Goal: Ask a question: Seek information or help from site administrators or community

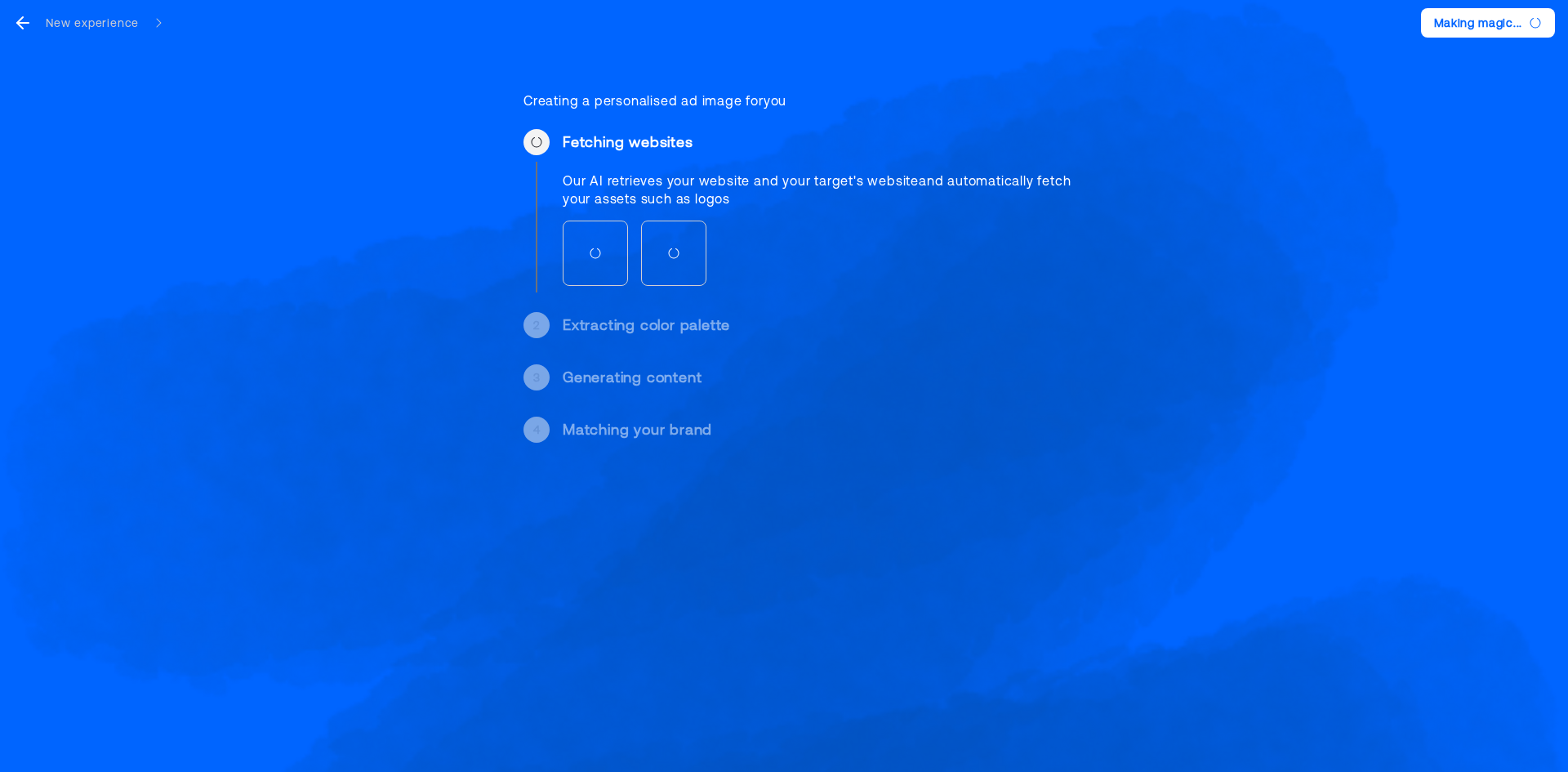
click at [802, 187] on div "Our AI retrieves your website and your target's website and automatically fetch…" at bounding box center [826, 189] width 528 height 36
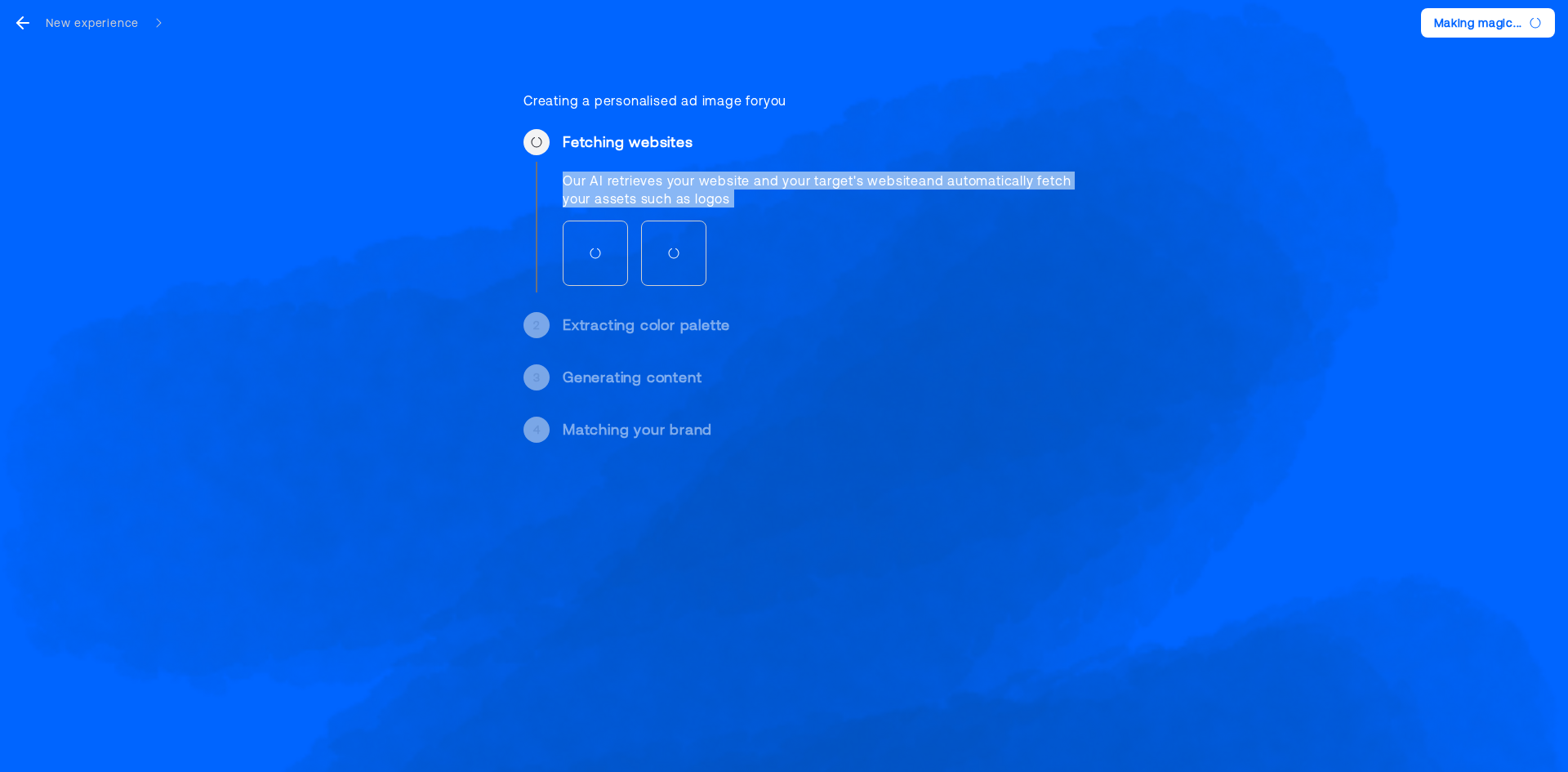
click at [802, 187] on div "Our AI retrieves your website and your target's website and automatically fetch…" at bounding box center [826, 189] width 528 height 36
click at [747, 190] on div "Our AI retrieves your website and your target's website and automatically fetch…" at bounding box center [826, 189] width 528 height 36
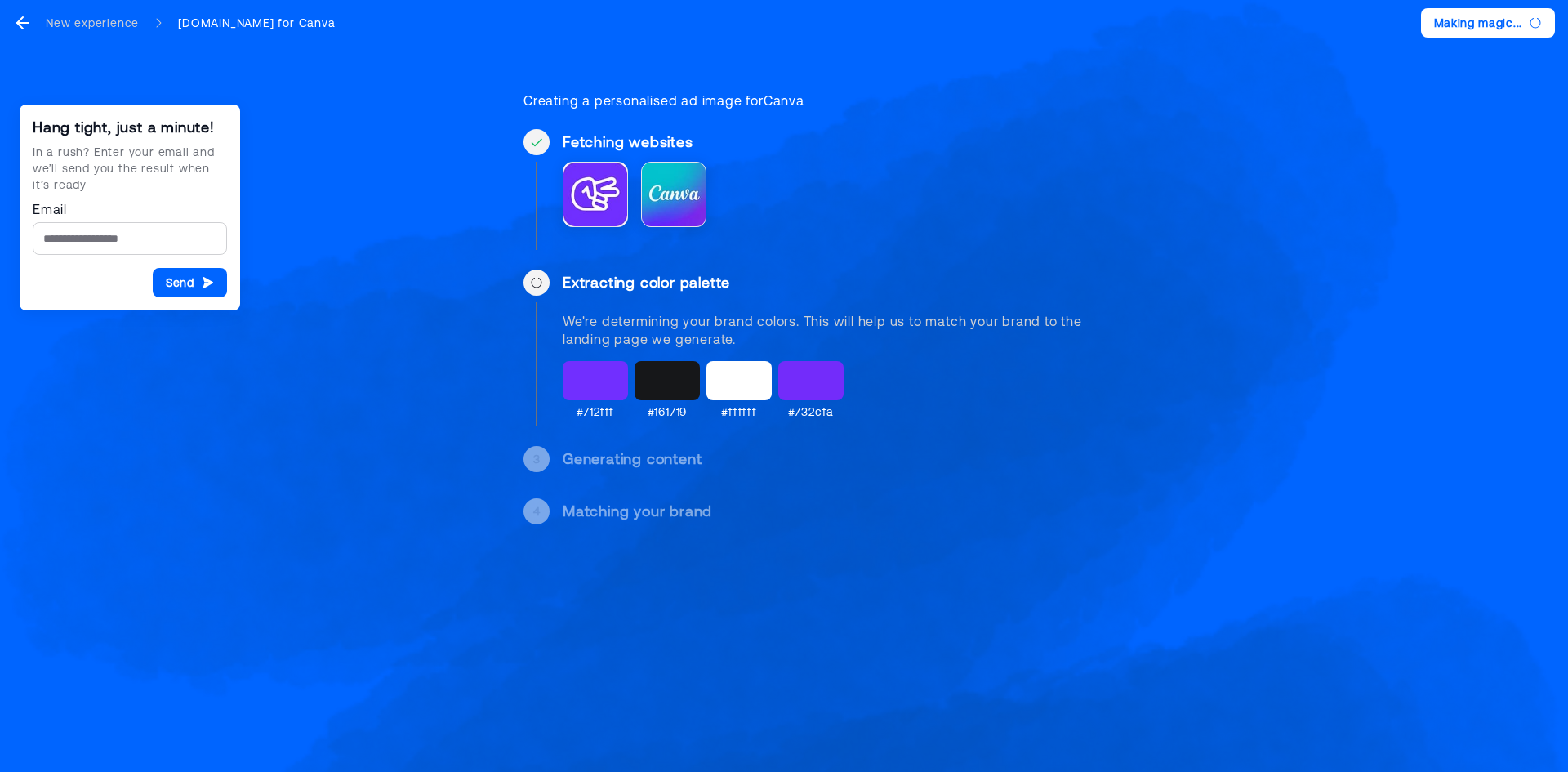
drag, startPoint x: 722, startPoint y: 331, endPoint x: 678, endPoint y: 318, distance: 45.9
click at [678, 318] on div "We're determining your brand colors. This will help us to match your brand to t…" at bounding box center [826, 330] width 528 height 36
click at [646, 332] on div "We're determining your brand colors. This will help us to match your brand to t…" at bounding box center [826, 330] width 528 height 36
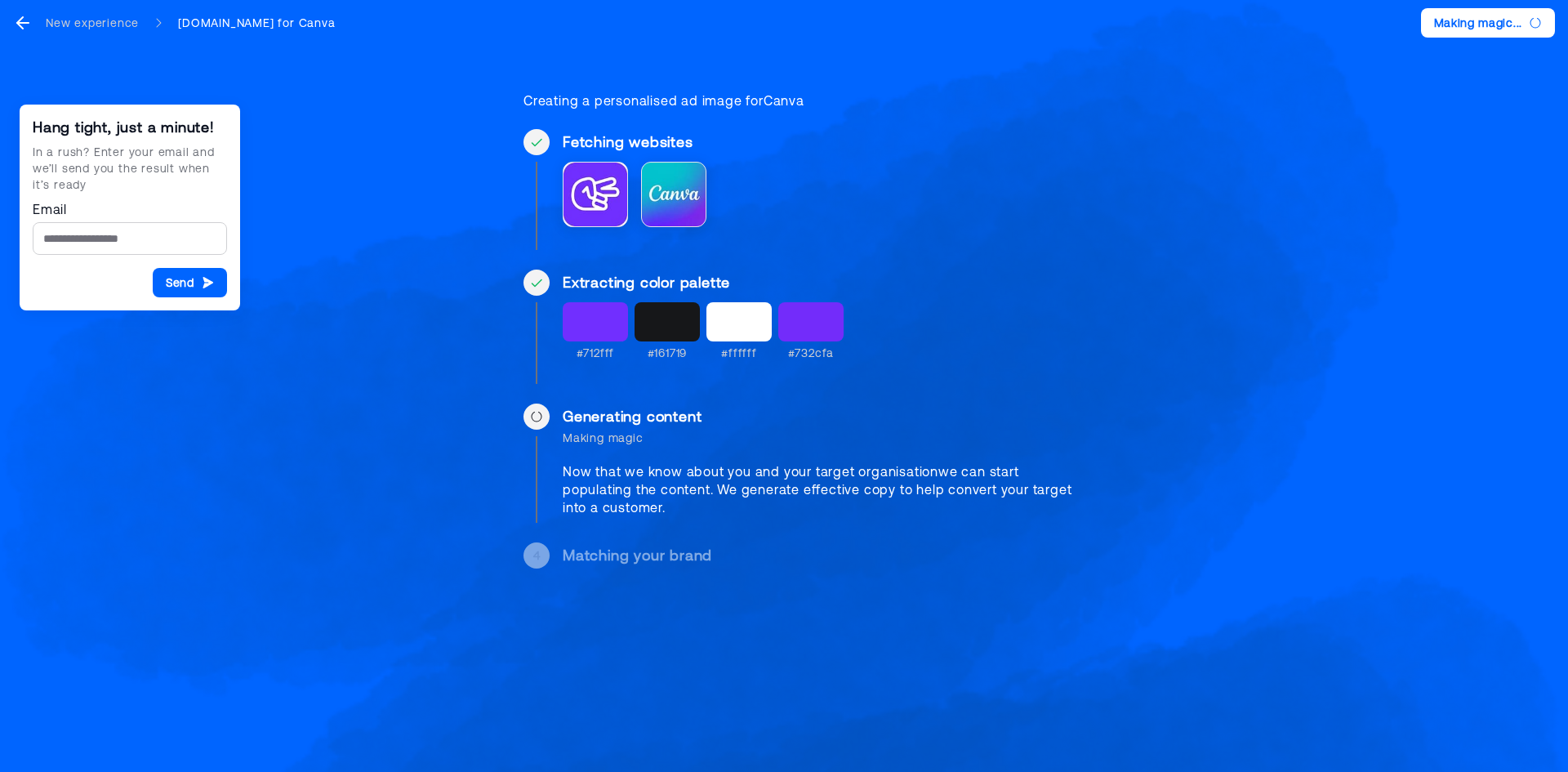
click at [581, 470] on div "Now that we know about you and your target organisation we can start populating…" at bounding box center [826, 489] width 528 height 54
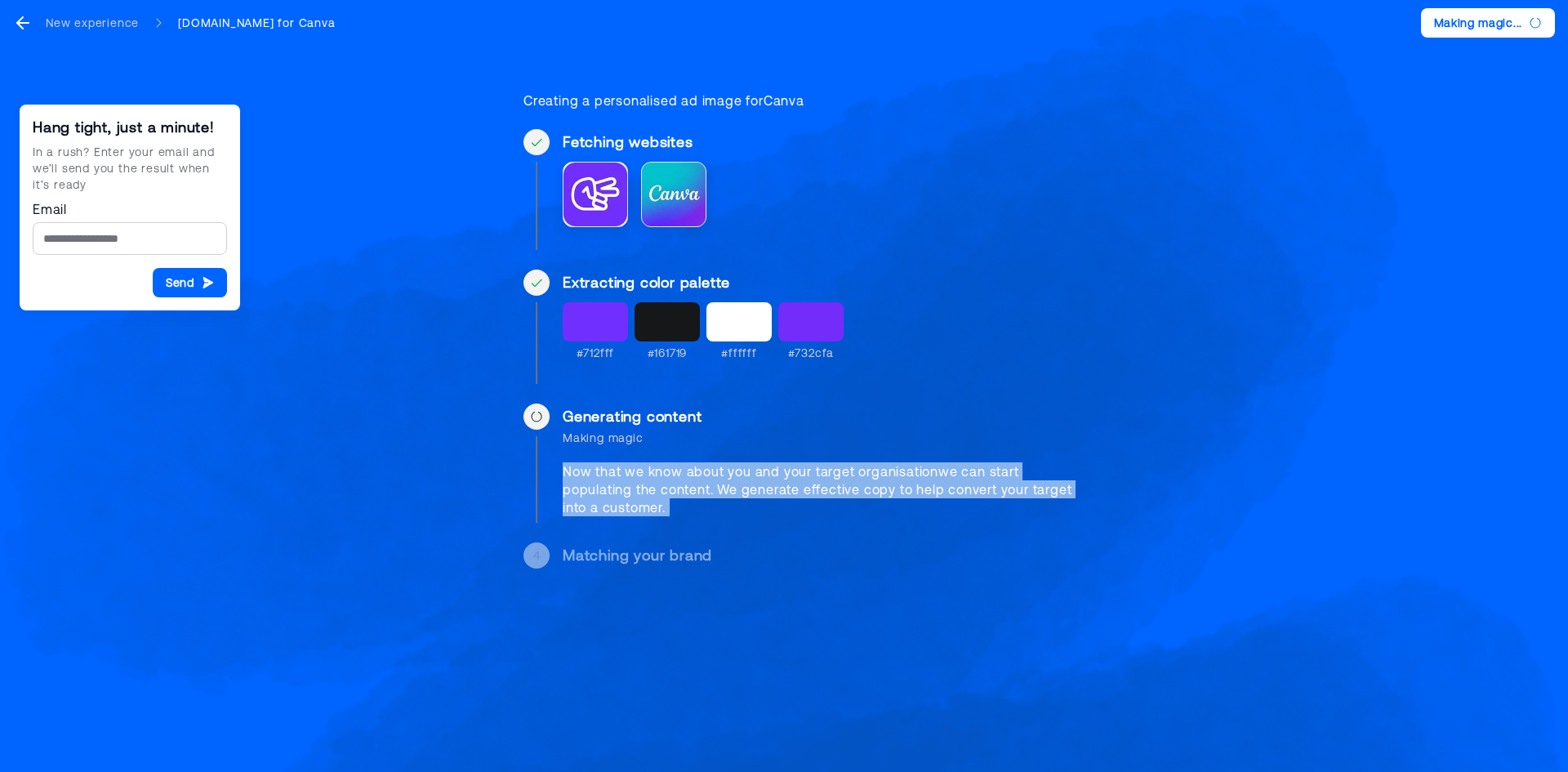
click at [582, 470] on div "Now that we know about you and your target organisation we can start populating…" at bounding box center [826, 489] width 528 height 54
click at [707, 476] on div "Now that we know about you and your target organisation we can start populating…" at bounding box center [826, 489] width 528 height 54
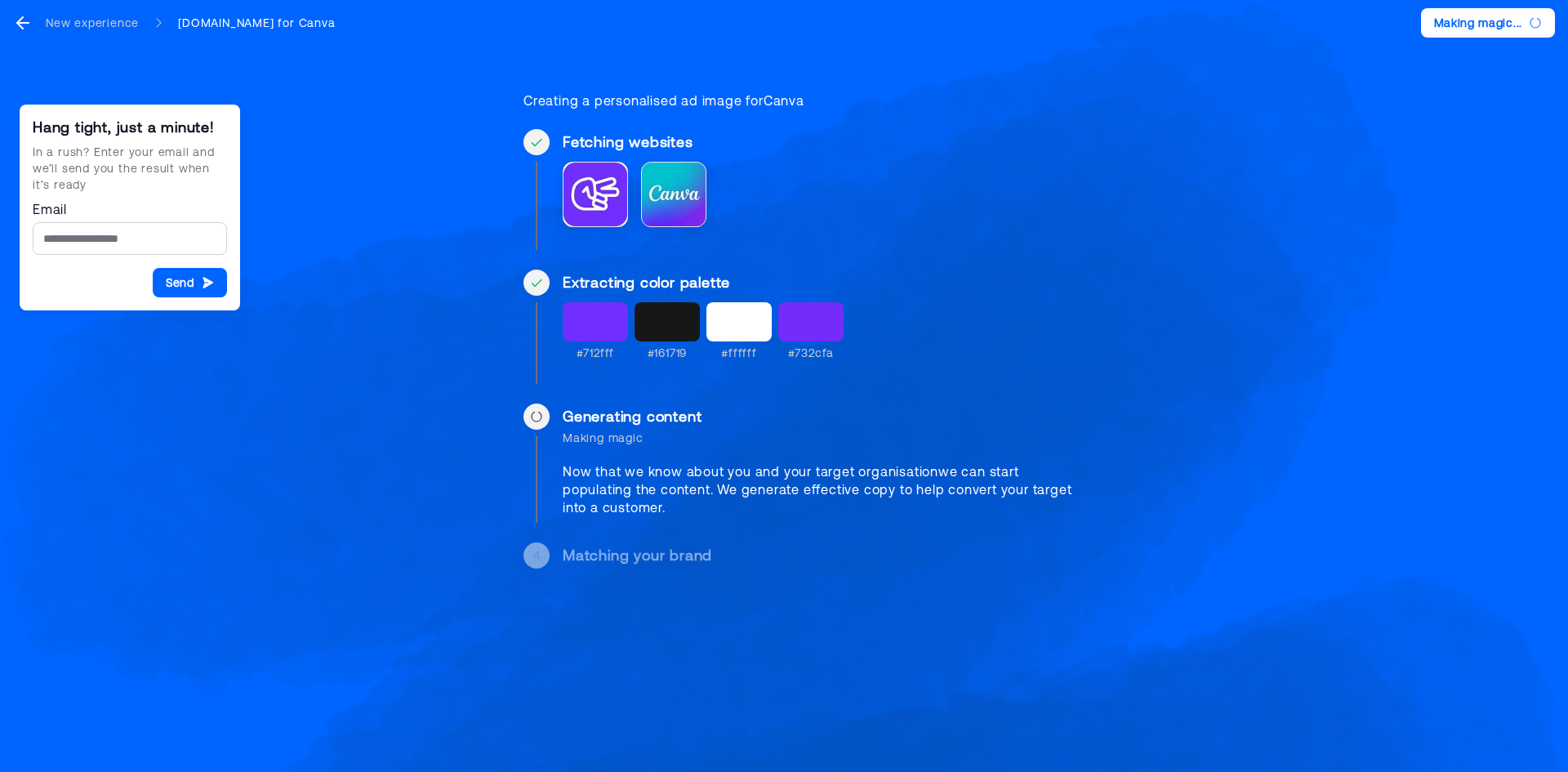
click at [680, 490] on div "Now that we know about you and your target organisation we can start populating…" at bounding box center [826, 489] width 528 height 54
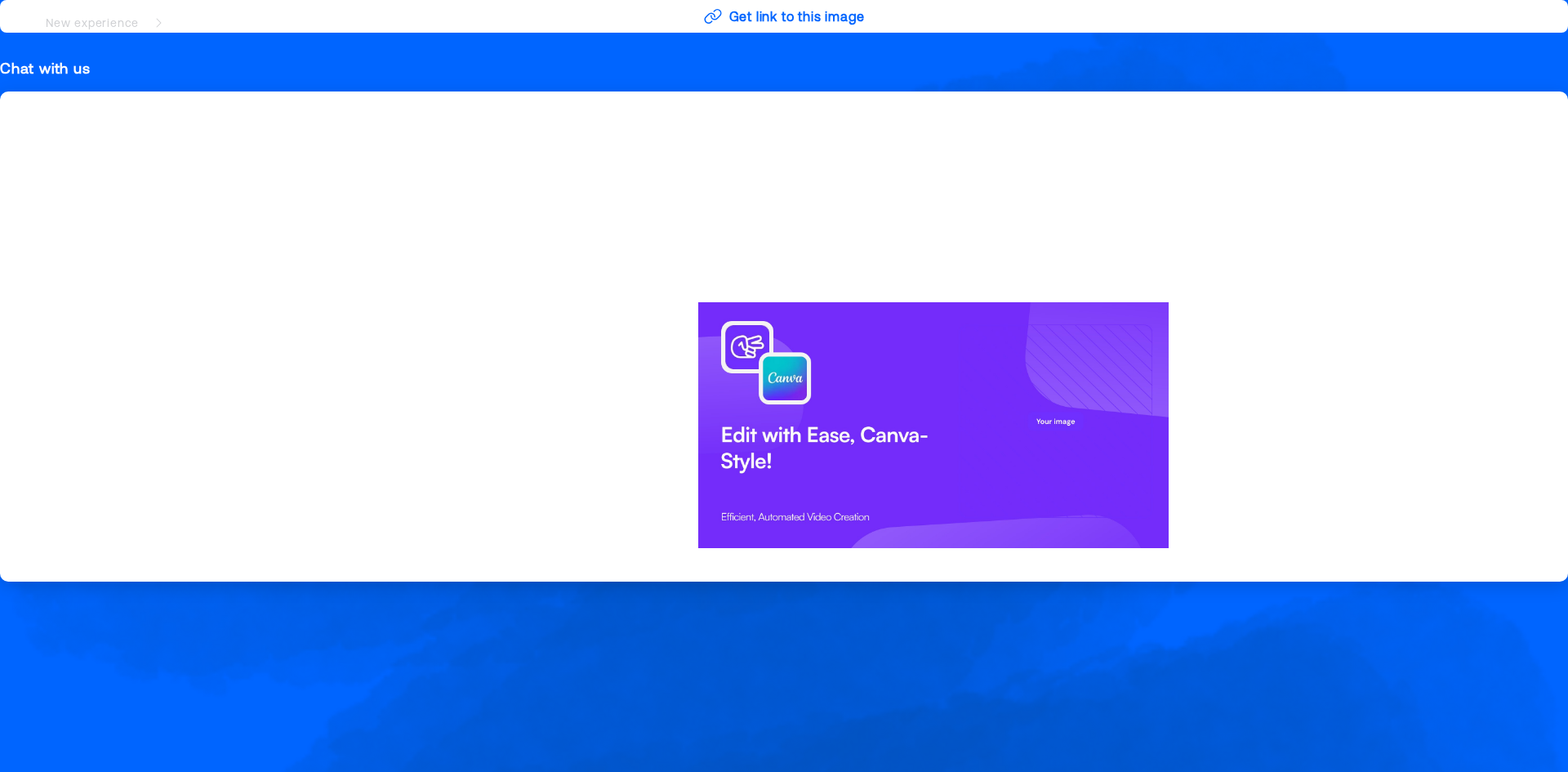
drag, startPoint x: 1051, startPoint y: 417, endPoint x: 1005, endPoint y: 405, distance: 47.5
click at [1005, 405] on div at bounding box center [933, 425] width 490 height 265
drag, startPoint x: 961, startPoint y: 333, endPoint x: 1005, endPoint y: 315, distance: 47.5
click at [1005, 315] on div at bounding box center [933, 425] width 490 height 265
click at [858, 228] on div at bounding box center [933, 424] width 941 height 732
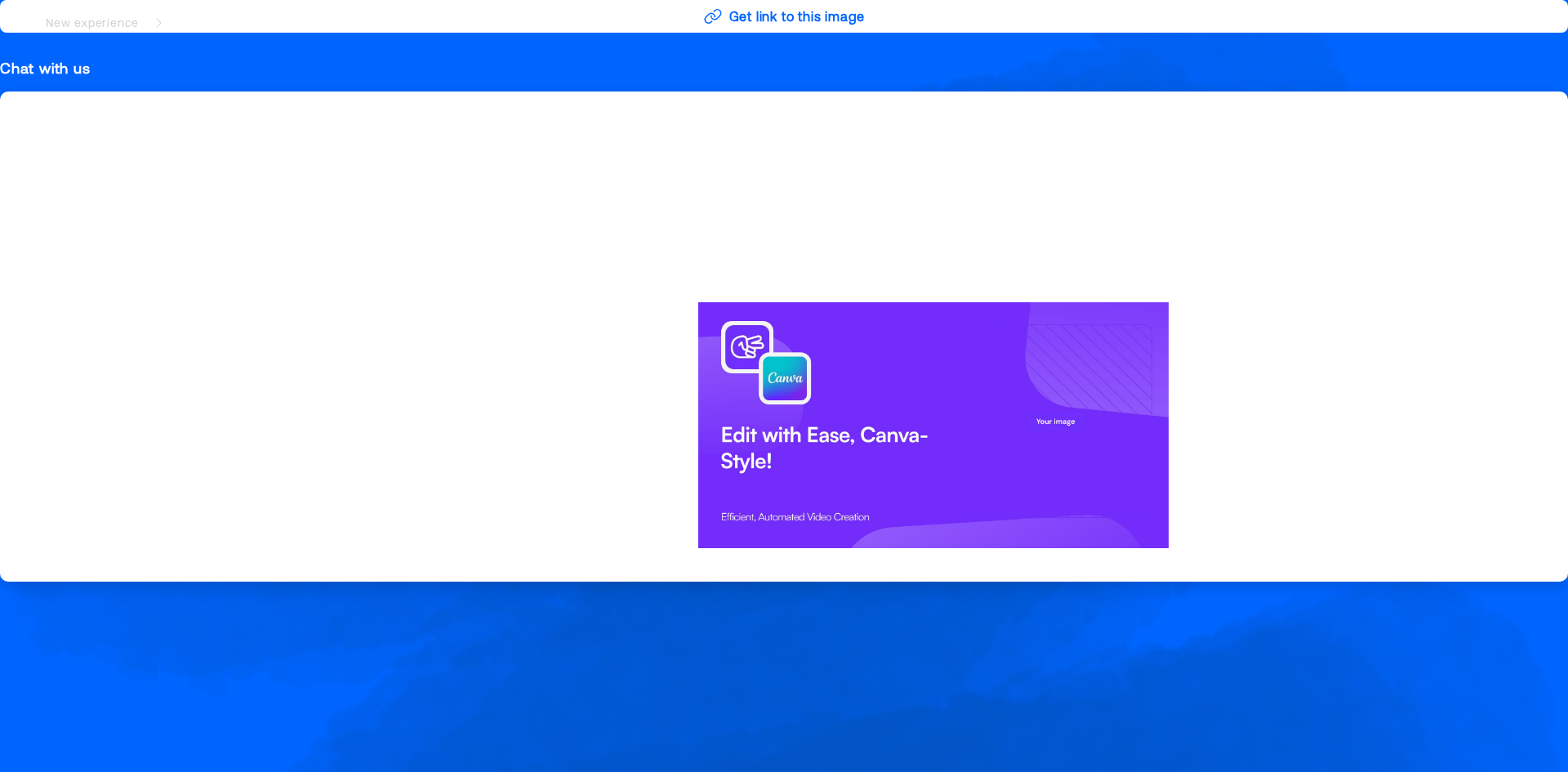
click at [844, 231] on div at bounding box center [933, 424] width 941 height 732
click at [707, 209] on div at bounding box center [933, 424] width 941 height 732
click at [748, 15] on nav "New experience Choppity.com for Canva" at bounding box center [784, 23] width 1568 height 45
drag, startPoint x: 691, startPoint y: 10, endPoint x: 700, endPoint y: 18, distance: 12.0
click at [694, 13] on nav "New experience Choppity.com for Canva" at bounding box center [784, 23] width 1568 height 45
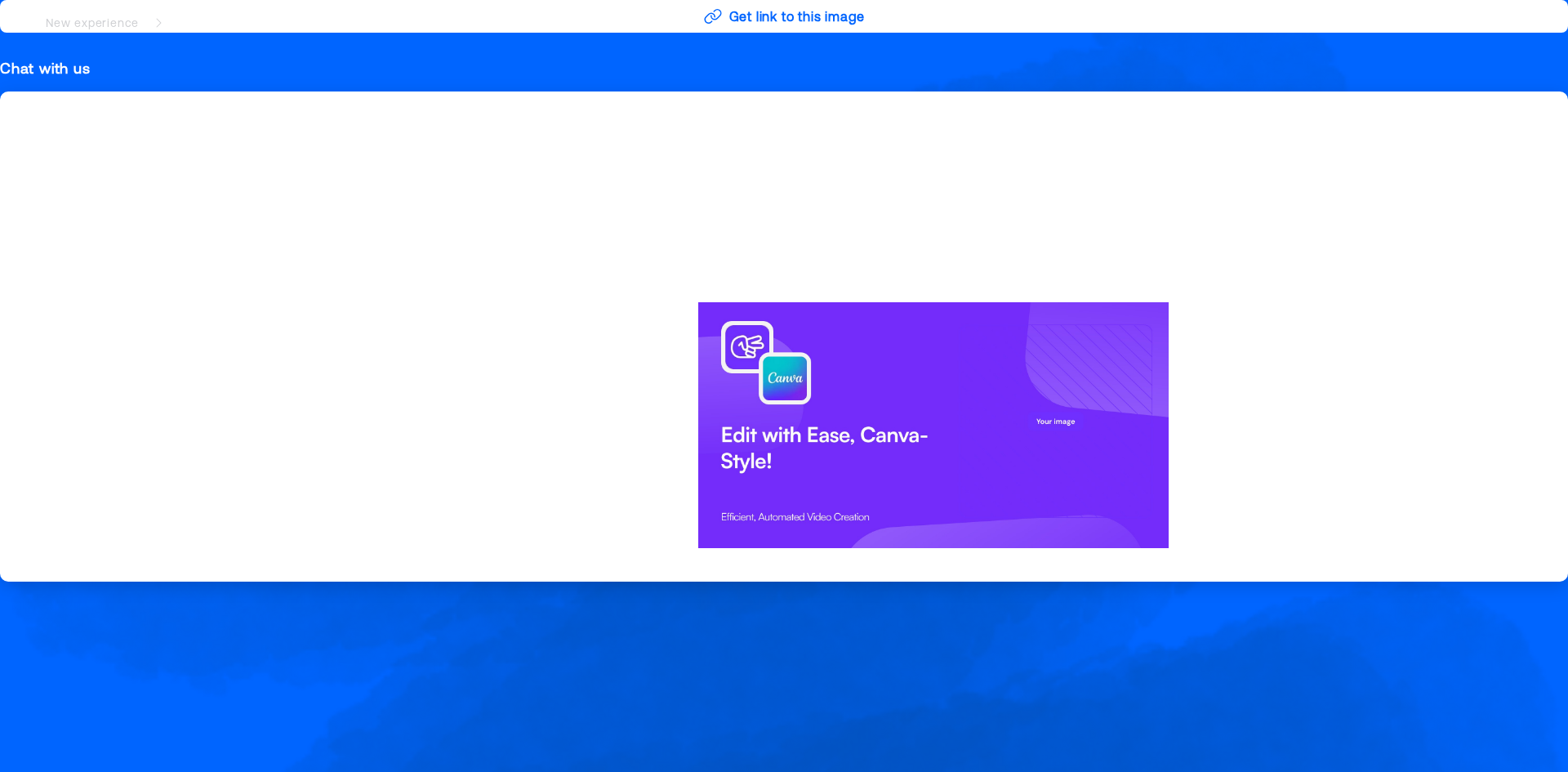
click at [728, 13] on nav "New experience Choppity.com for Canva" at bounding box center [784, 23] width 1568 height 45
drag, startPoint x: 72, startPoint y: 45, endPoint x: 49, endPoint y: 74, distance: 37.0
click at [70, 55] on div "Get link to this image Chat with us" at bounding box center [784, 386] width 1568 height 772
click at [45, 76] on div "Chat with us" at bounding box center [784, 68] width 1568 height 20
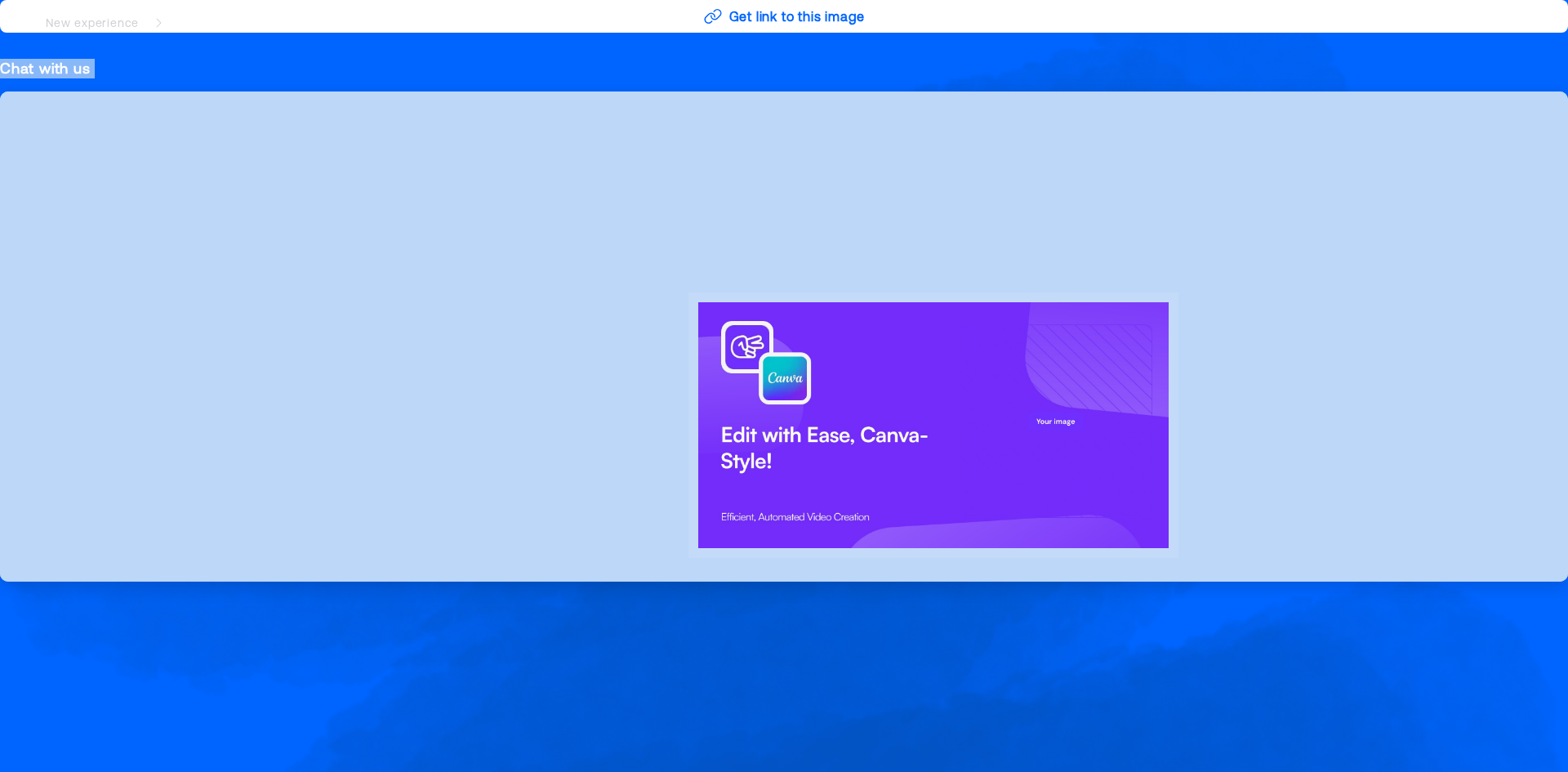
click at [45, 76] on div "Chat with us" at bounding box center [784, 68] width 1568 height 20
click at [70, 59] on div "Chat with us" at bounding box center [784, 68] width 1568 height 20
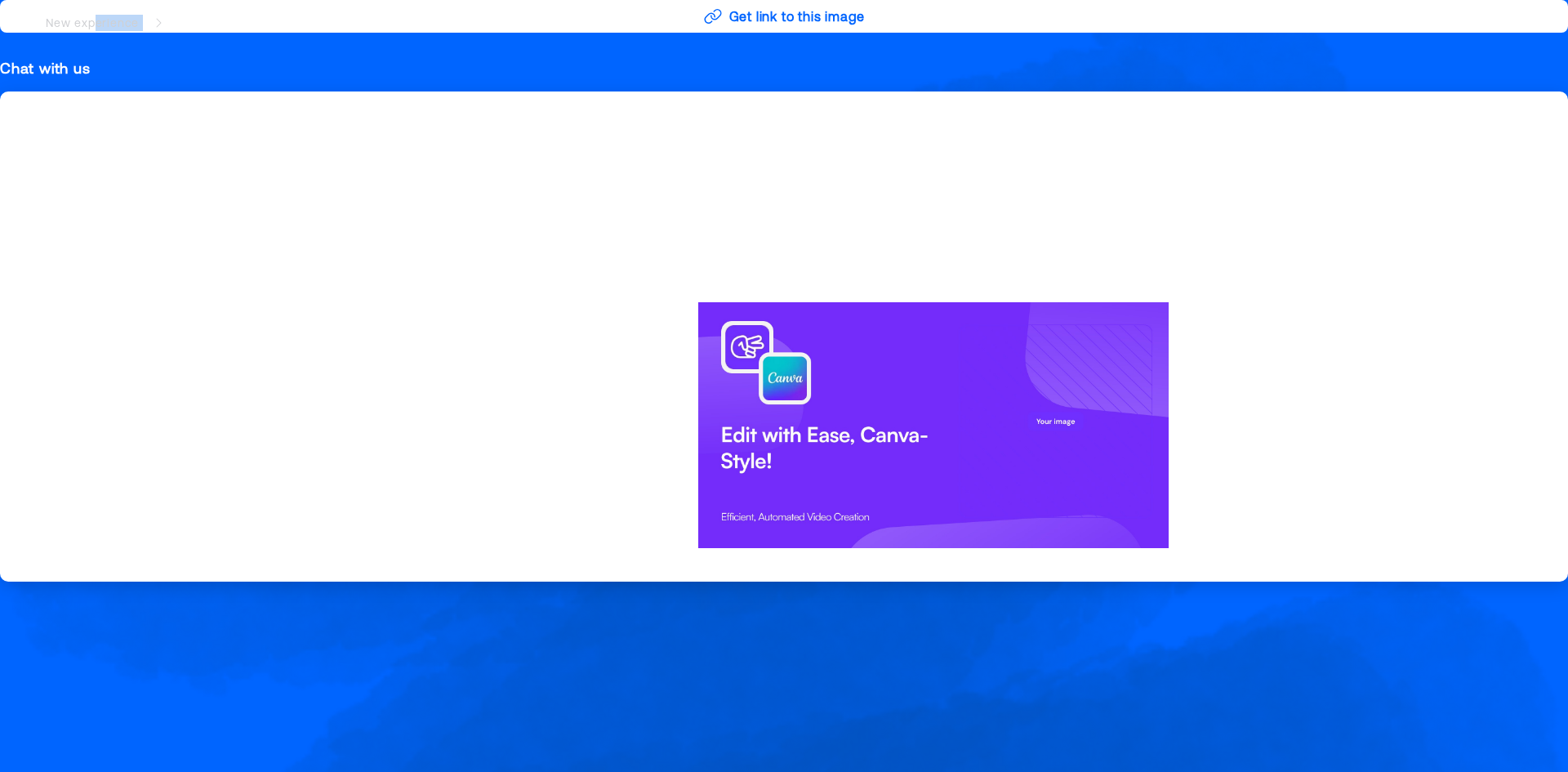
drag, startPoint x: 93, startPoint y: 17, endPoint x: 171, endPoint y: 30, distance: 79.1
click at [171, 30] on div "New experience Choppity.com for Canva" at bounding box center [174, 23] width 323 height 20
drag, startPoint x: 156, startPoint y: 21, endPoint x: 145, endPoint y: 22, distance: 11.0
click at [152, 22] on icon at bounding box center [158, 23] width 13 height 13
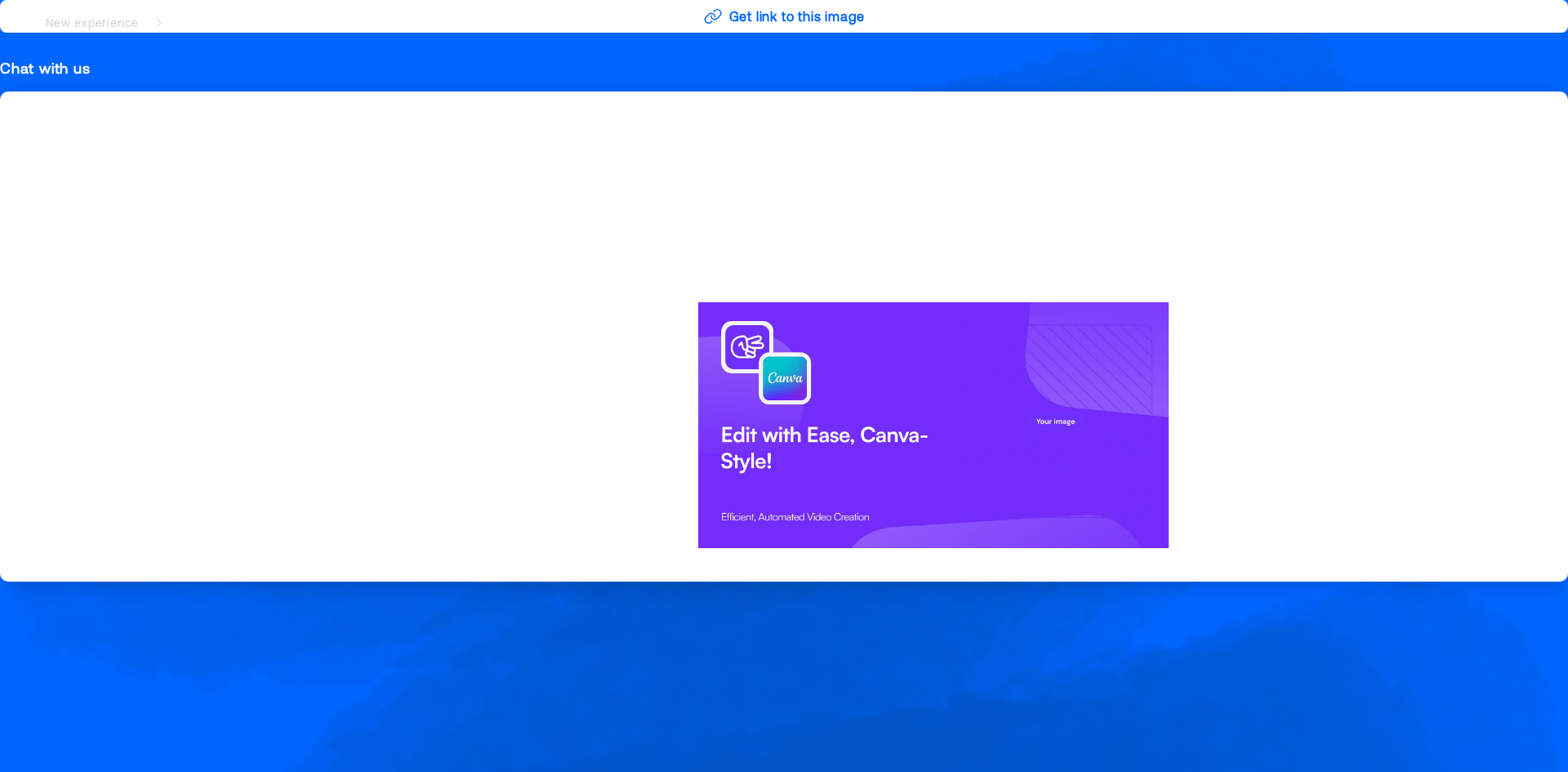
drag, startPoint x: 102, startPoint y: 22, endPoint x: 472, endPoint y: 15, distance: 370.1
click at [106, 27] on div "New experience" at bounding box center [92, 23] width 93 height 16
click at [760, 20] on nav "New experience Choppity.com for Canva" at bounding box center [784, 23] width 1568 height 45
